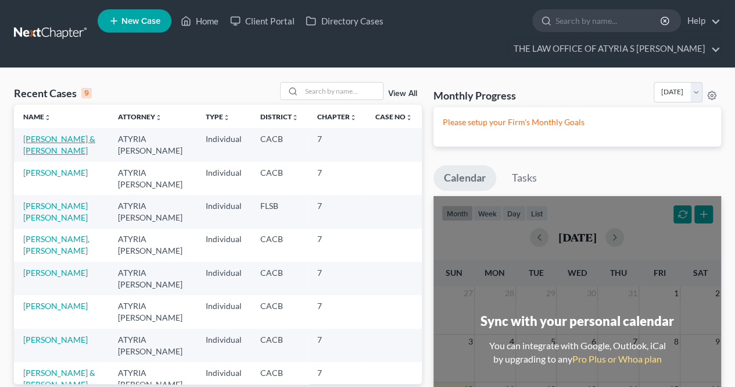
click at [62, 151] on link "[PERSON_NAME] & [PERSON_NAME]" at bounding box center [59, 145] width 72 height 22
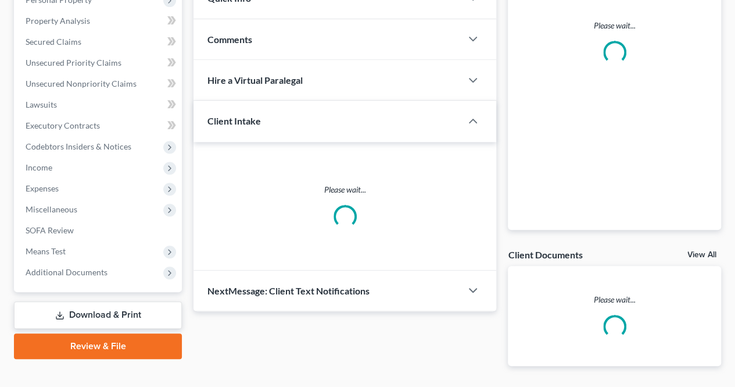
scroll to position [277, 0]
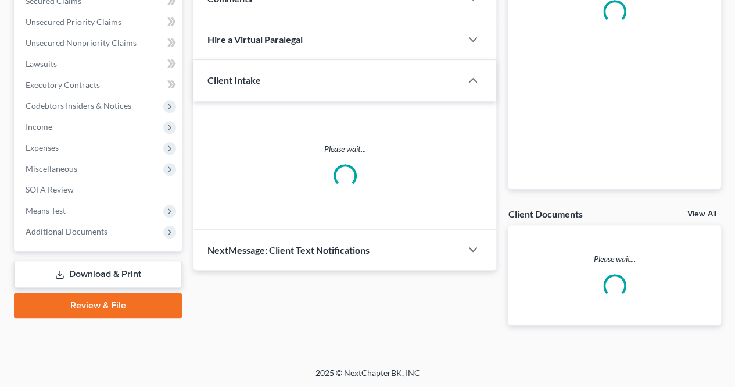
click at [88, 270] on link "Download & Print" at bounding box center [98, 273] width 168 height 27
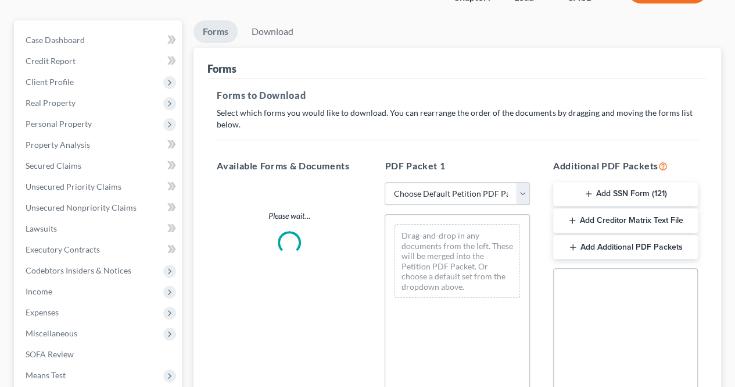
scroll to position [149, 0]
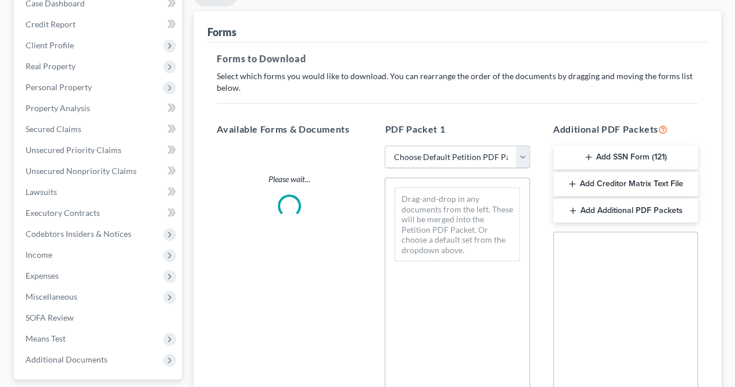
click at [528, 153] on select "Choose Default Petition PDF Packet Complete Bankruptcy Petition (all forms and …" at bounding box center [457, 156] width 145 height 23
select select "3"
click at [385, 145] on select "Choose Default Petition PDF Packet Complete Bankruptcy Petition (all forms and …" at bounding box center [457, 156] width 145 height 23
click at [585, 155] on icon "button" at bounding box center [588, 156] width 9 height 9
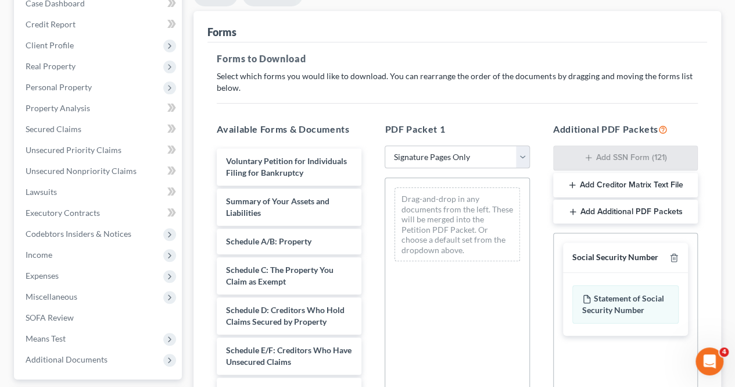
scroll to position [0, 0]
click at [462, 158] on select "Choose Default Petition PDF Packet Complete Bankruptcy Petition (all forms and …" at bounding box center [457, 156] width 145 height 23
click at [385, 145] on select "Choose Default Petition PDF Packet Complete Bankruptcy Petition (all forms and …" at bounding box center [457, 156] width 145 height 23
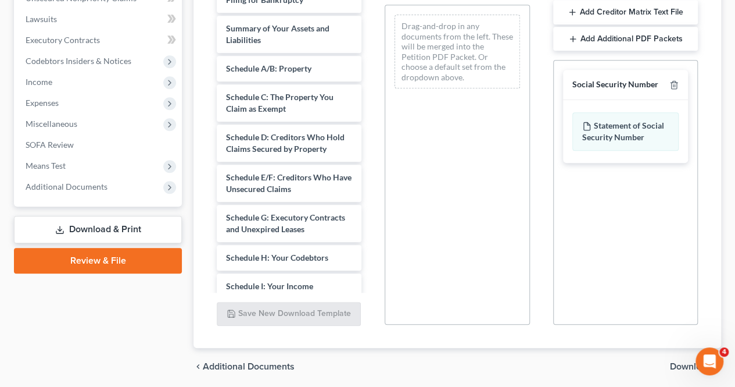
scroll to position [362, 0]
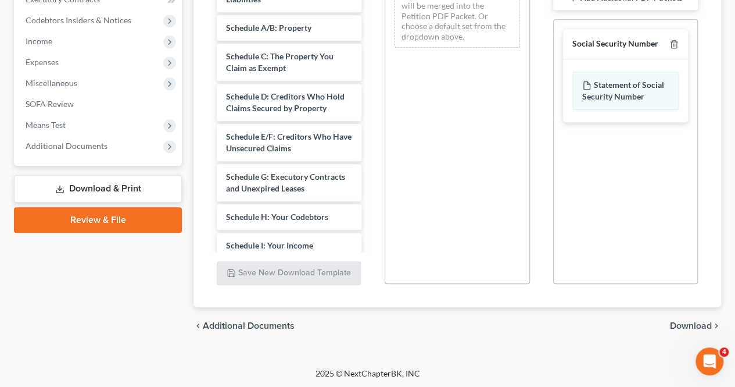
click at [687, 321] on span "Download" at bounding box center [691, 325] width 42 height 9
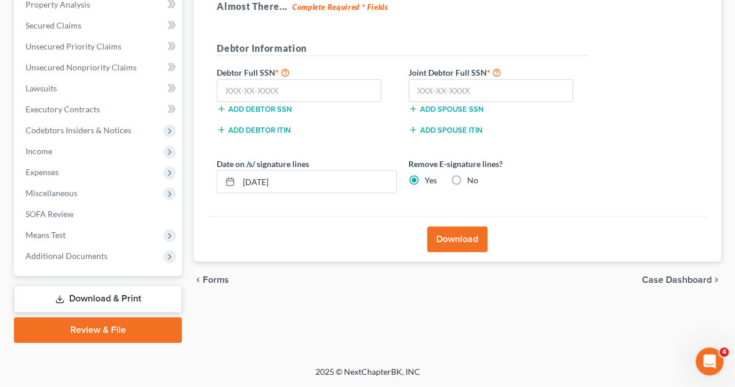
scroll to position [250, 0]
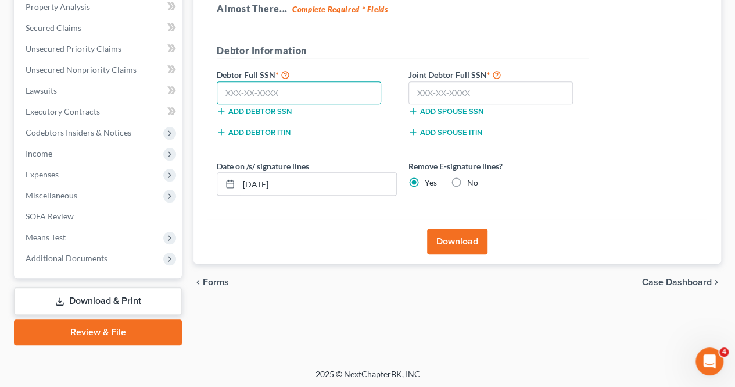
click at [339, 85] on input "text" at bounding box center [299, 92] width 165 height 23
type input "625-94-7394"
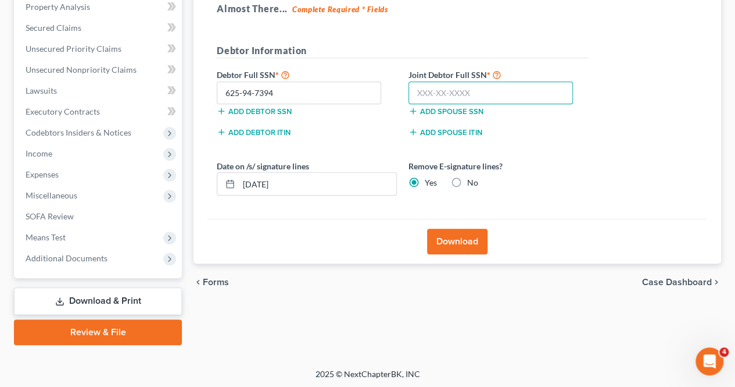
click at [464, 88] on input "text" at bounding box center [491, 92] width 165 height 23
type input "614-74-0026"
click at [448, 239] on button "Download" at bounding box center [457, 241] width 60 height 26
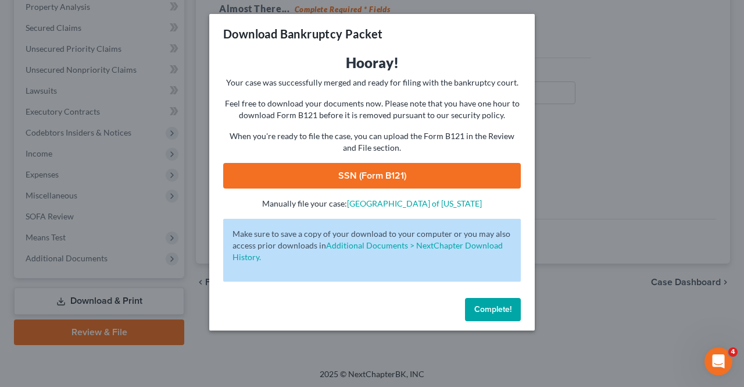
click at [381, 174] on link "SSN (Form B121)" at bounding box center [372, 176] width 298 height 26
click at [496, 303] on button "Complete!" at bounding box center [493, 309] width 56 height 23
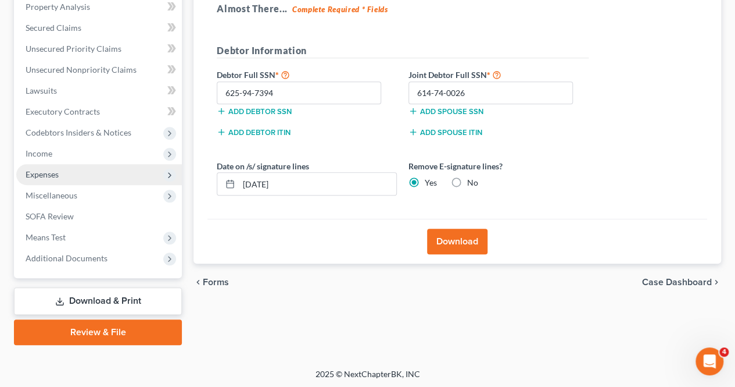
click at [70, 179] on span "Expenses" at bounding box center [99, 174] width 166 height 21
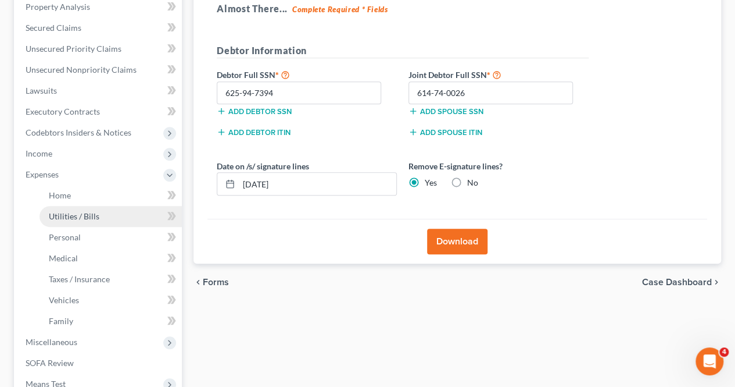
click at [93, 213] on span "Utilities / Bills" at bounding box center [74, 216] width 51 height 10
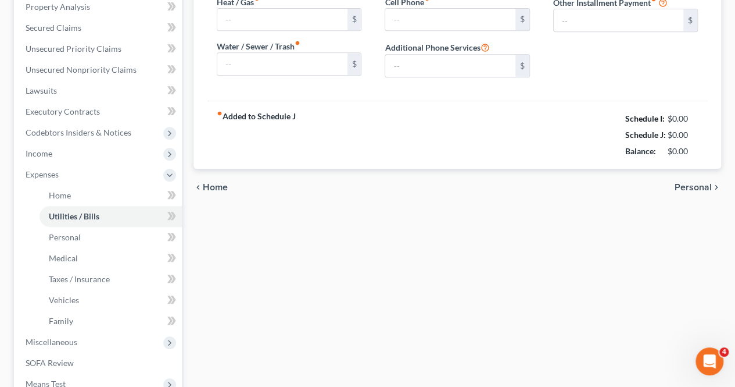
type input "150.00"
type input "50.00"
type input "25.00"
type input "100.00"
type input "150.00"
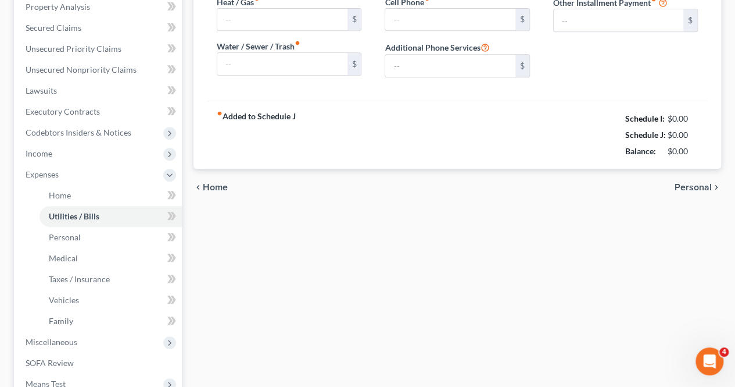
type input "0.00"
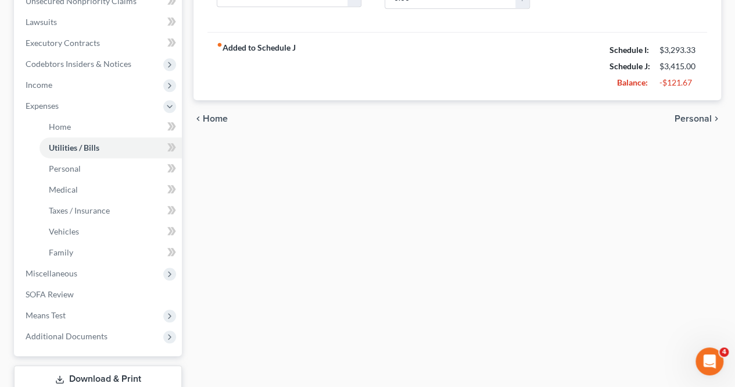
scroll to position [396, 0]
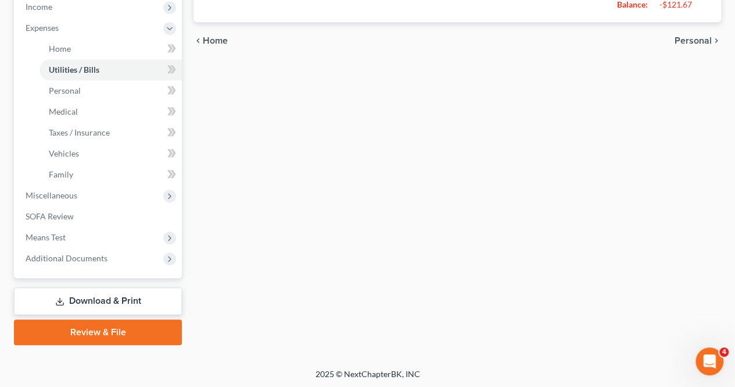
click at [90, 299] on link "Download & Print" at bounding box center [98, 300] width 168 height 27
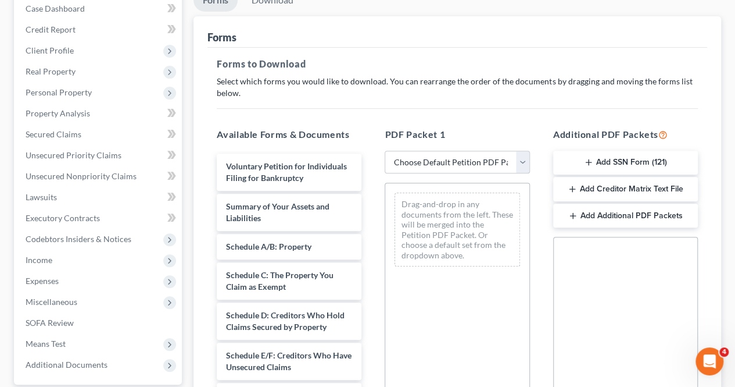
scroll to position [144, 0]
click at [463, 153] on select "Choose Default Petition PDF Packet Complete Bankruptcy Petition (all forms and …" at bounding box center [457, 161] width 145 height 23
select select "3"
click at [385, 150] on select "Choose Default Petition PDF Packet Complete Bankruptcy Petition (all forms and …" at bounding box center [457, 161] width 145 height 23
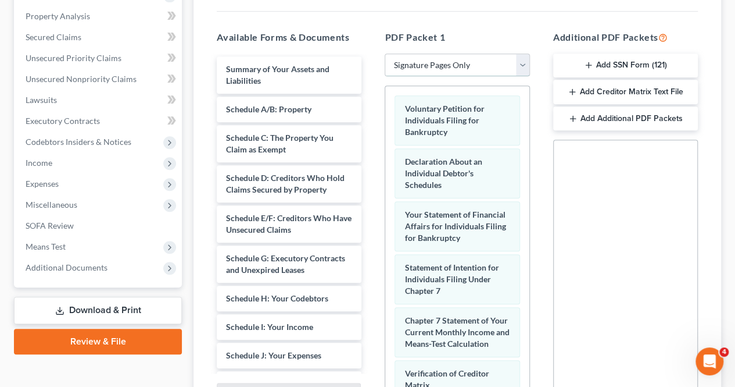
scroll to position [362, 0]
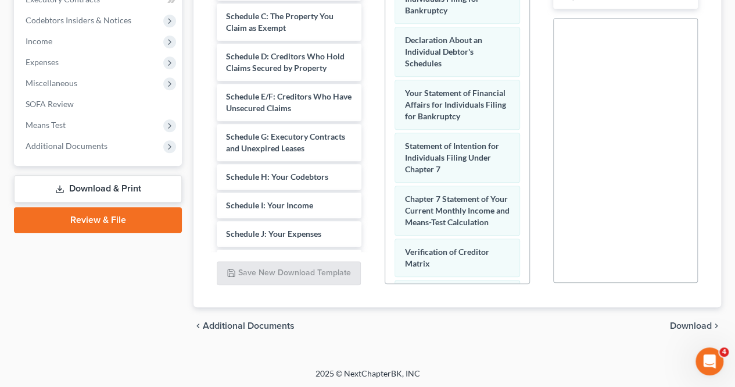
click at [695, 321] on span "Download" at bounding box center [691, 325] width 42 height 9
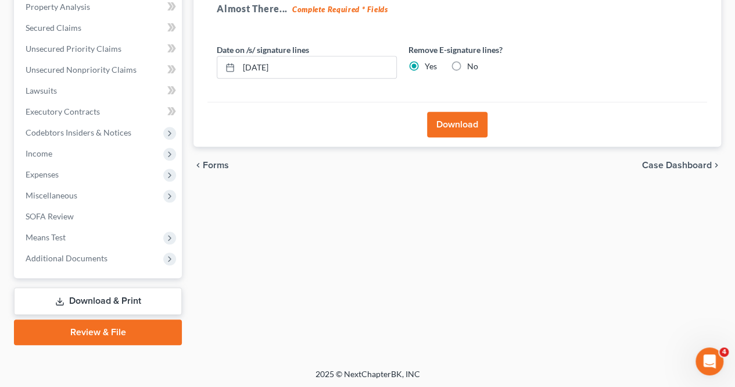
click at [438, 122] on button "Download" at bounding box center [457, 125] width 60 height 26
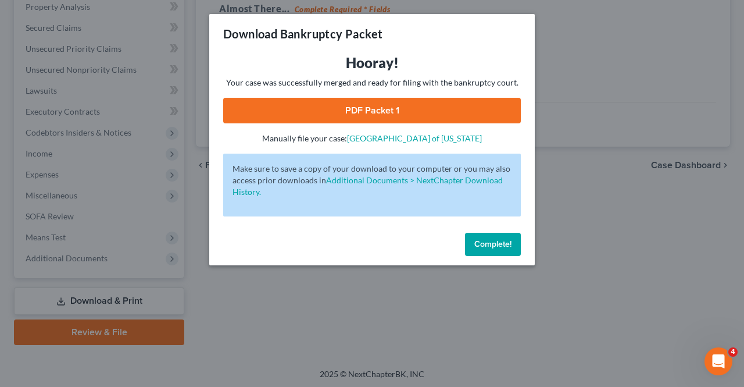
click at [380, 112] on link "PDF Packet 1" at bounding box center [372, 111] width 298 height 26
